Goal: Communication & Community: Answer question/provide support

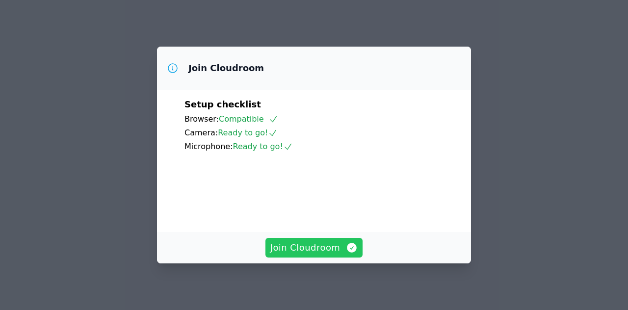
click at [322, 252] on span "Join Cloudroom" at bounding box center [315, 248] width 88 height 14
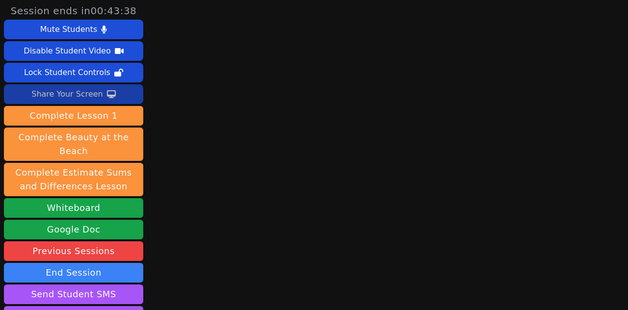
click at [108, 96] on icon at bounding box center [111, 94] width 9 height 8
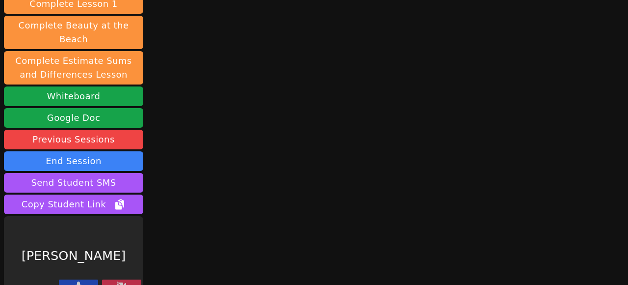
scroll to position [86, 0]
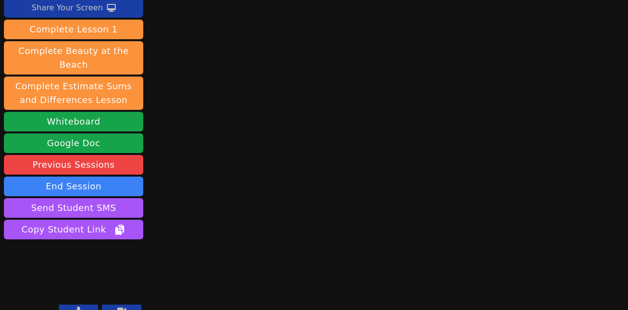
click at [109, 9] on icon at bounding box center [111, 8] width 9 height 8
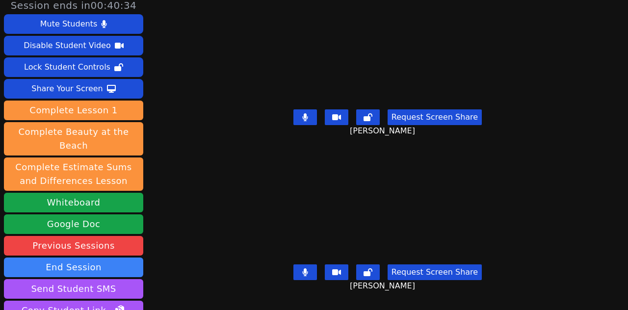
scroll to position [0, 0]
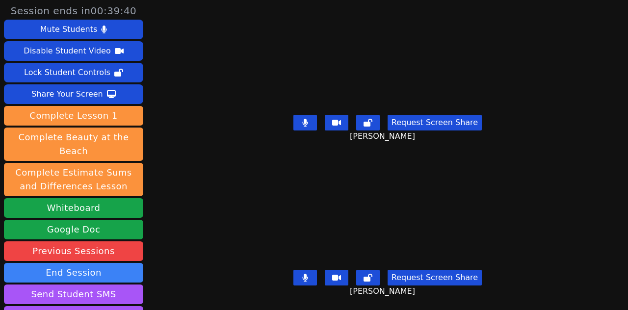
click at [315, 120] on button at bounding box center [306, 123] width 24 height 16
click at [311, 271] on button at bounding box center [306, 278] width 24 height 16
click at [309, 118] on button at bounding box center [306, 123] width 24 height 16
click at [316, 122] on button at bounding box center [306, 123] width 24 height 16
click at [310, 275] on icon at bounding box center [305, 278] width 10 height 8
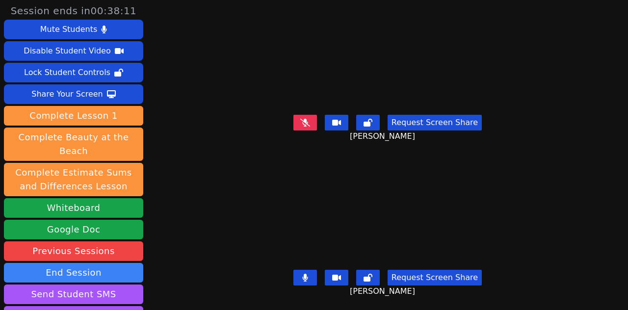
click at [307, 119] on icon at bounding box center [305, 123] width 10 height 8
click at [308, 276] on icon at bounding box center [304, 278] width 5 height 8
click at [312, 122] on button at bounding box center [306, 123] width 24 height 16
click at [310, 280] on icon at bounding box center [305, 278] width 10 height 8
click at [308, 117] on button at bounding box center [306, 123] width 24 height 16
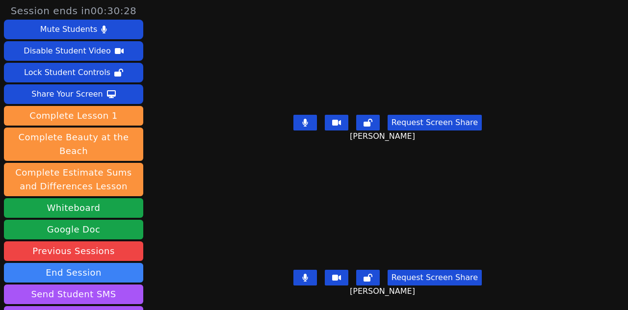
click at [373, 126] on icon at bounding box center [368, 123] width 9 height 8
click at [367, 124] on button at bounding box center [368, 123] width 24 height 16
click at [315, 124] on button at bounding box center [306, 123] width 24 height 16
click at [376, 283] on button at bounding box center [368, 278] width 24 height 16
click at [306, 115] on button at bounding box center [306, 123] width 24 height 16
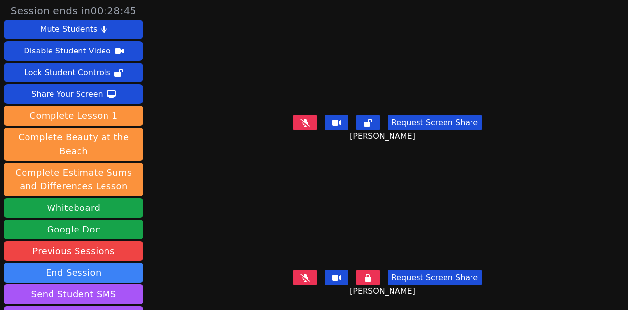
click at [313, 128] on button at bounding box center [306, 123] width 24 height 16
click at [317, 278] on button at bounding box center [306, 278] width 24 height 16
click at [370, 276] on icon at bounding box center [368, 278] width 7 height 8
click at [308, 276] on icon at bounding box center [305, 278] width 6 height 8
click at [310, 120] on icon at bounding box center [305, 123] width 10 height 8
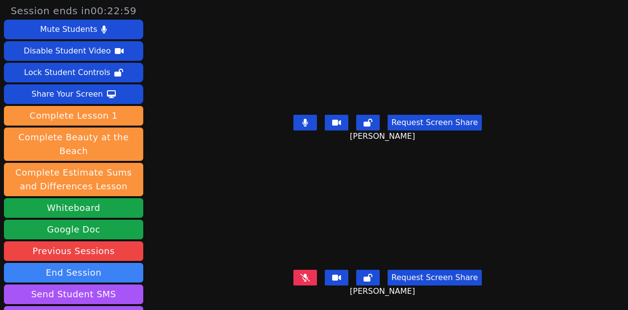
click at [373, 279] on icon at bounding box center [368, 278] width 9 height 8
click at [372, 273] on button at bounding box center [368, 278] width 24 height 16
click at [313, 120] on button at bounding box center [306, 123] width 24 height 16
click at [313, 126] on button at bounding box center [306, 123] width 24 height 16
click at [363, 126] on button at bounding box center [368, 123] width 24 height 16
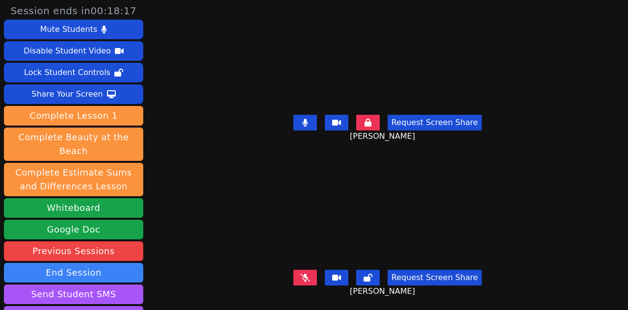
click at [308, 128] on button at bounding box center [306, 123] width 24 height 16
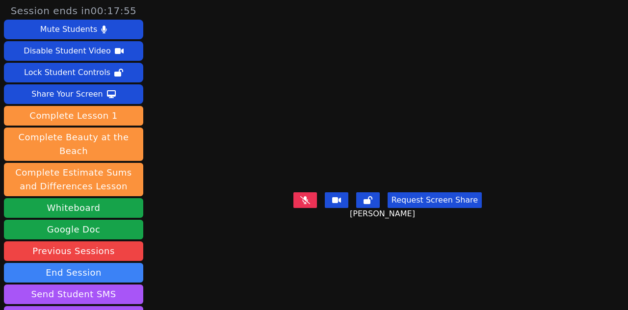
click at [310, 204] on icon at bounding box center [305, 200] width 10 height 8
click at [311, 208] on button at bounding box center [306, 200] width 24 height 16
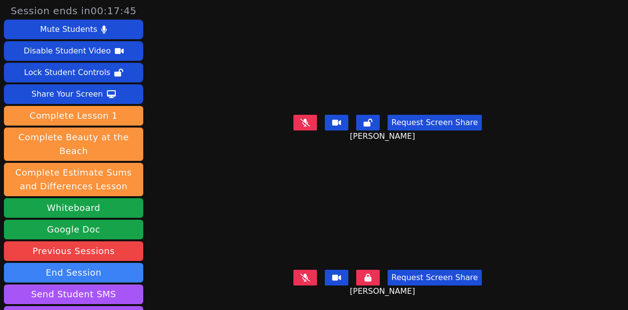
click at [309, 275] on icon at bounding box center [305, 278] width 10 height 8
click at [376, 271] on button at bounding box center [368, 278] width 24 height 16
click at [317, 272] on button at bounding box center [306, 278] width 24 height 16
click at [308, 281] on icon at bounding box center [304, 278] width 5 height 8
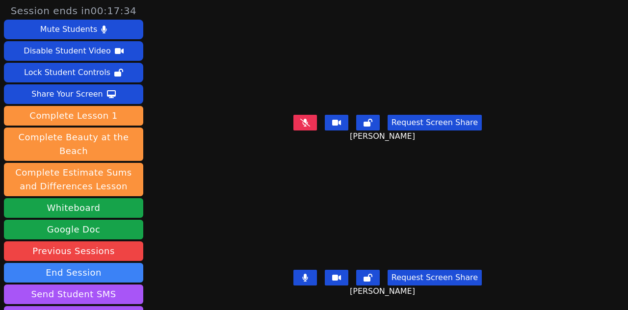
click at [308, 281] on icon at bounding box center [304, 278] width 5 height 8
click at [308, 281] on icon at bounding box center [305, 278] width 10 height 8
click at [308, 274] on icon at bounding box center [305, 278] width 6 height 8
click at [310, 114] on div "Request Screen Share [PERSON_NAME]" at bounding box center [388, 130] width 286 height 39
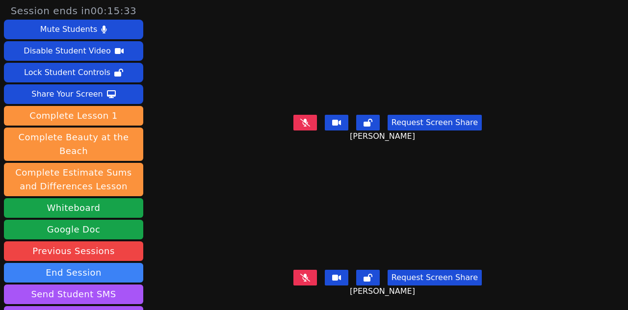
click at [308, 115] on button at bounding box center [306, 123] width 24 height 16
click at [371, 276] on icon at bounding box center [368, 278] width 9 height 8
click at [371, 276] on icon at bounding box center [368, 278] width 7 height 8
click at [310, 276] on icon at bounding box center [305, 278] width 10 height 8
click at [308, 276] on icon at bounding box center [304, 278] width 5 height 8
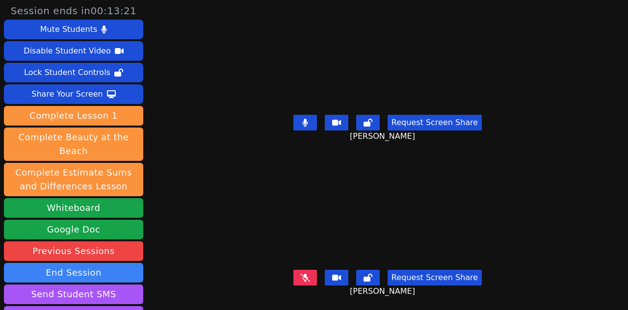
click at [314, 124] on button at bounding box center [306, 123] width 24 height 16
click at [314, 277] on button at bounding box center [306, 278] width 24 height 16
click at [315, 277] on button at bounding box center [306, 278] width 24 height 16
click at [317, 279] on button at bounding box center [306, 278] width 24 height 16
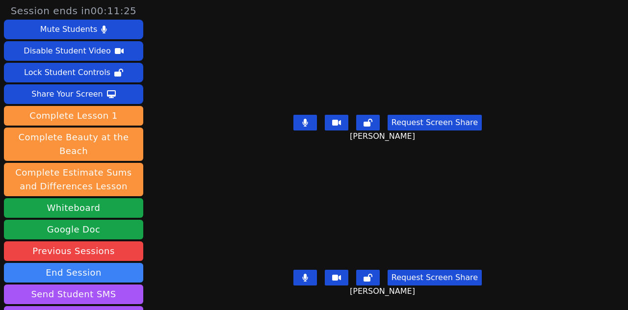
click at [303, 127] on button at bounding box center [306, 123] width 24 height 16
click at [356, 124] on div "Request Screen Share" at bounding box center [388, 123] width 189 height 16
click at [365, 122] on button at bounding box center [368, 123] width 24 height 16
click at [367, 122] on button at bounding box center [368, 123] width 24 height 16
click at [310, 117] on button at bounding box center [306, 123] width 24 height 16
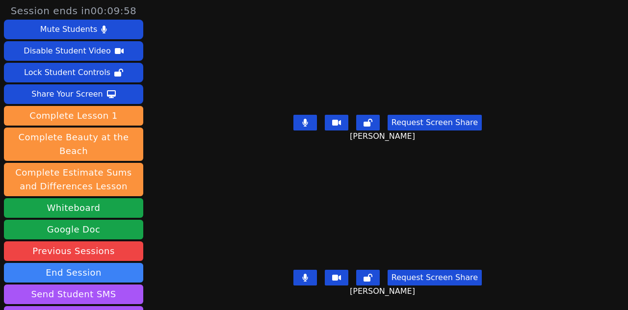
click at [308, 278] on icon at bounding box center [305, 278] width 6 height 8
click at [378, 271] on button at bounding box center [368, 278] width 24 height 16
click at [376, 279] on button at bounding box center [368, 278] width 24 height 16
click at [310, 275] on icon at bounding box center [305, 278] width 10 height 8
click at [310, 116] on button at bounding box center [306, 123] width 24 height 16
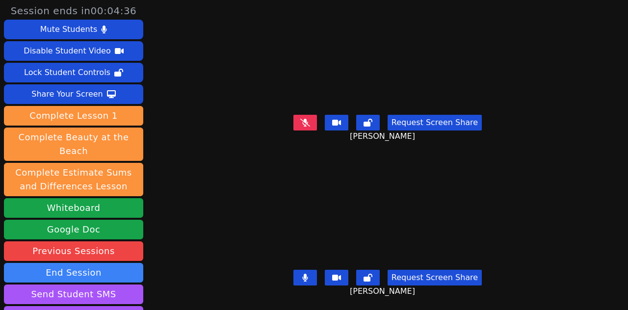
click at [315, 278] on button at bounding box center [306, 278] width 24 height 16
click at [310, 123] on icon at bounding box center [305, 123] width 10 height 8
click at [310, 271] on button at bounding box center [306, 278] width 24 height 16
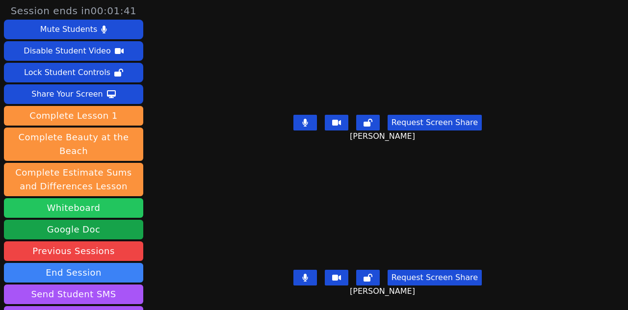
scroll to position [86, 0]
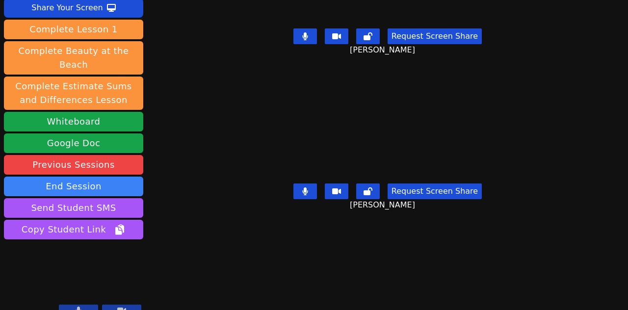
click at [83, 305] on button at bounding box center [78, 311] width 39 height 12
click at [79, 307] on icon at bounding box center [79, 311] width 10 height 8
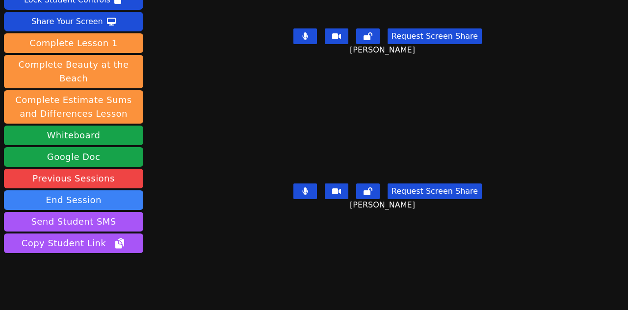
click at [313, 193] on button at bounding box center [306, 192] width 24 height 16
click at [307, 39] on icon at bounding box center [305, 36] width 6 height 8
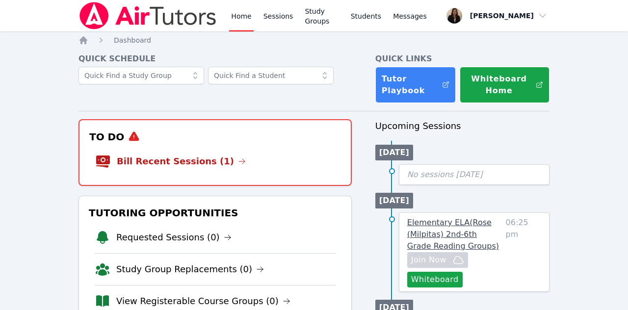
click at [425, 234] on span "Elementary ELA ( Rose (Milpitas) 2nd-6th Grade Reading Groups )" at bounding box center [454, 234] width 92 height 33
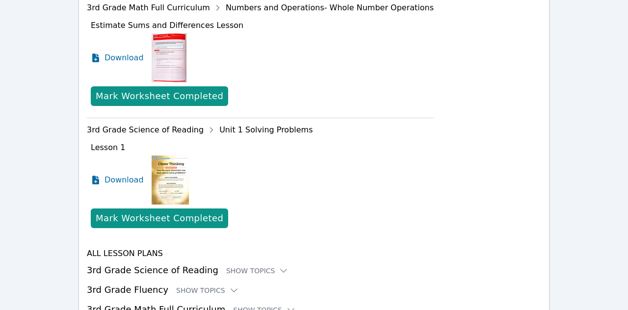
scroll to position [590, 0]
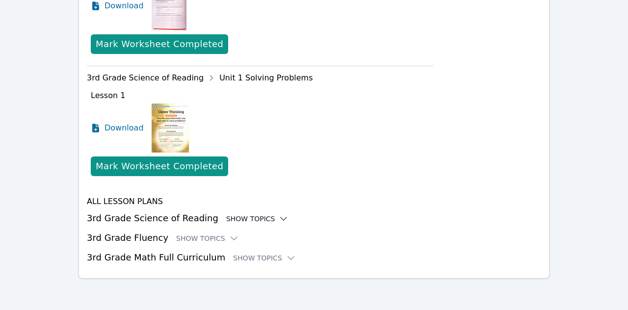
click at [261, 221] on div "Show Topics" at bounding box center [257, 219] width 63 height 10
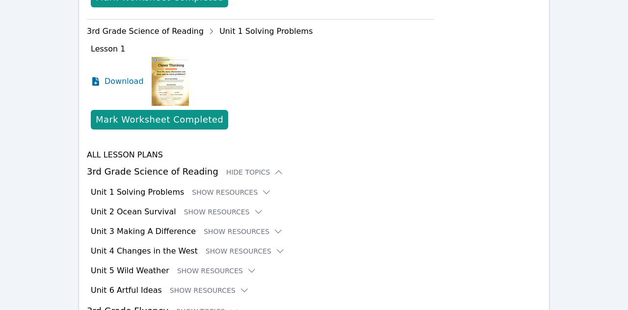
scroll to position [637, 0]
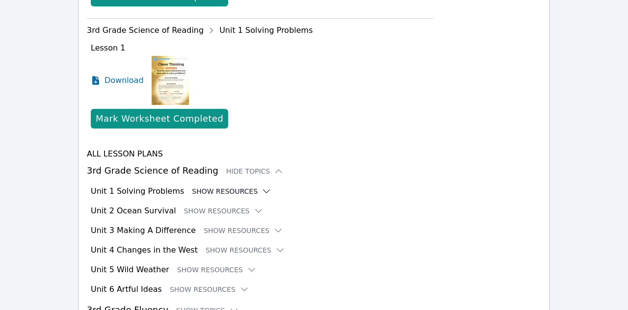
click at [247, 188] on button "Show Resources" at bounding box center [232, 192] width 80 height 10
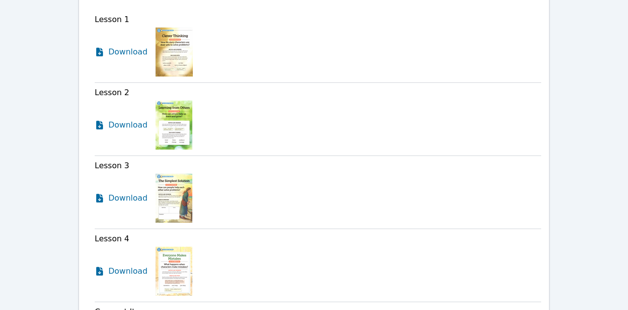
scroll to position [833, 0]
